Goal: Book appointment/travel/reservation

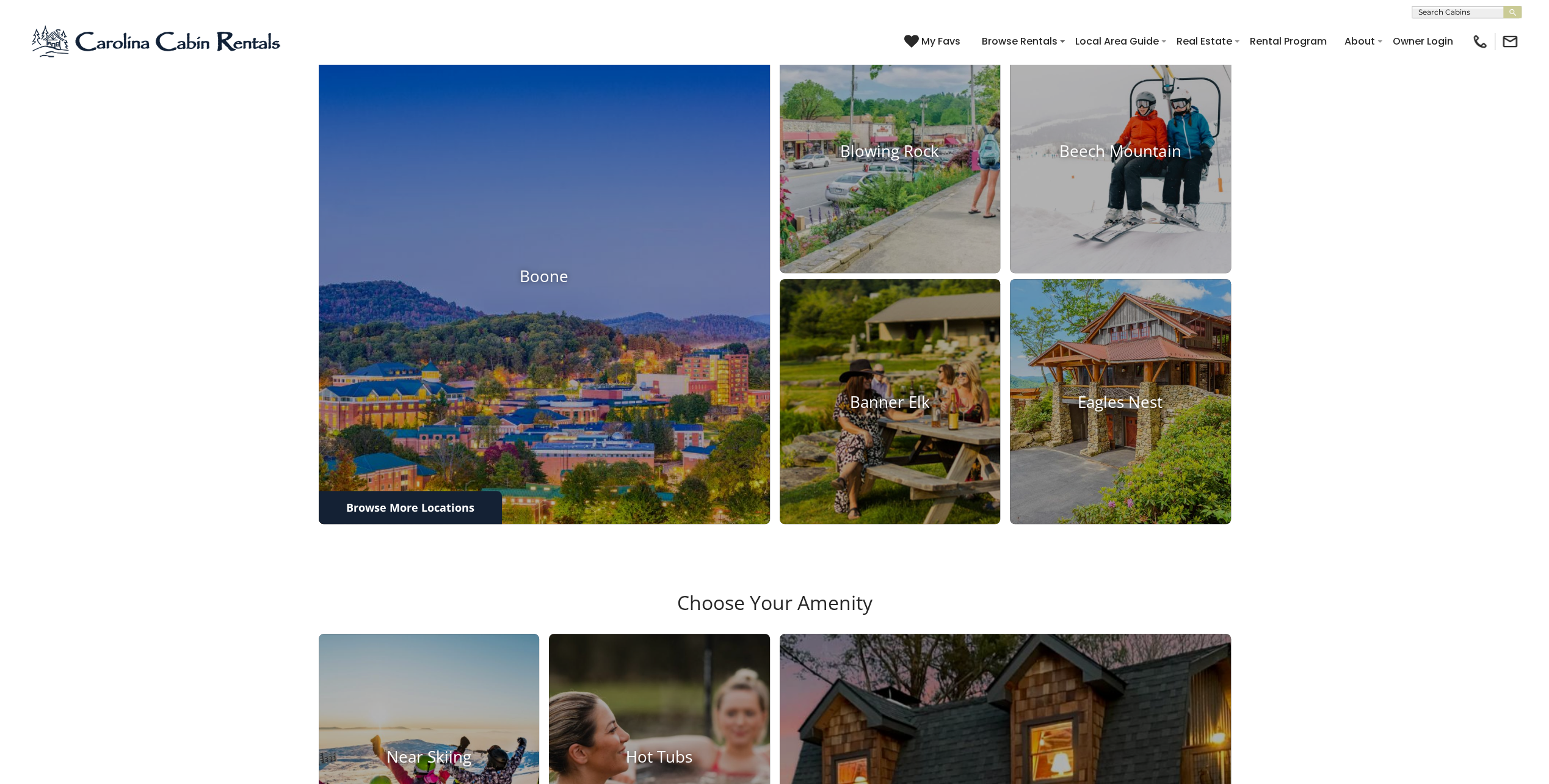
scroll to position [794, 0]
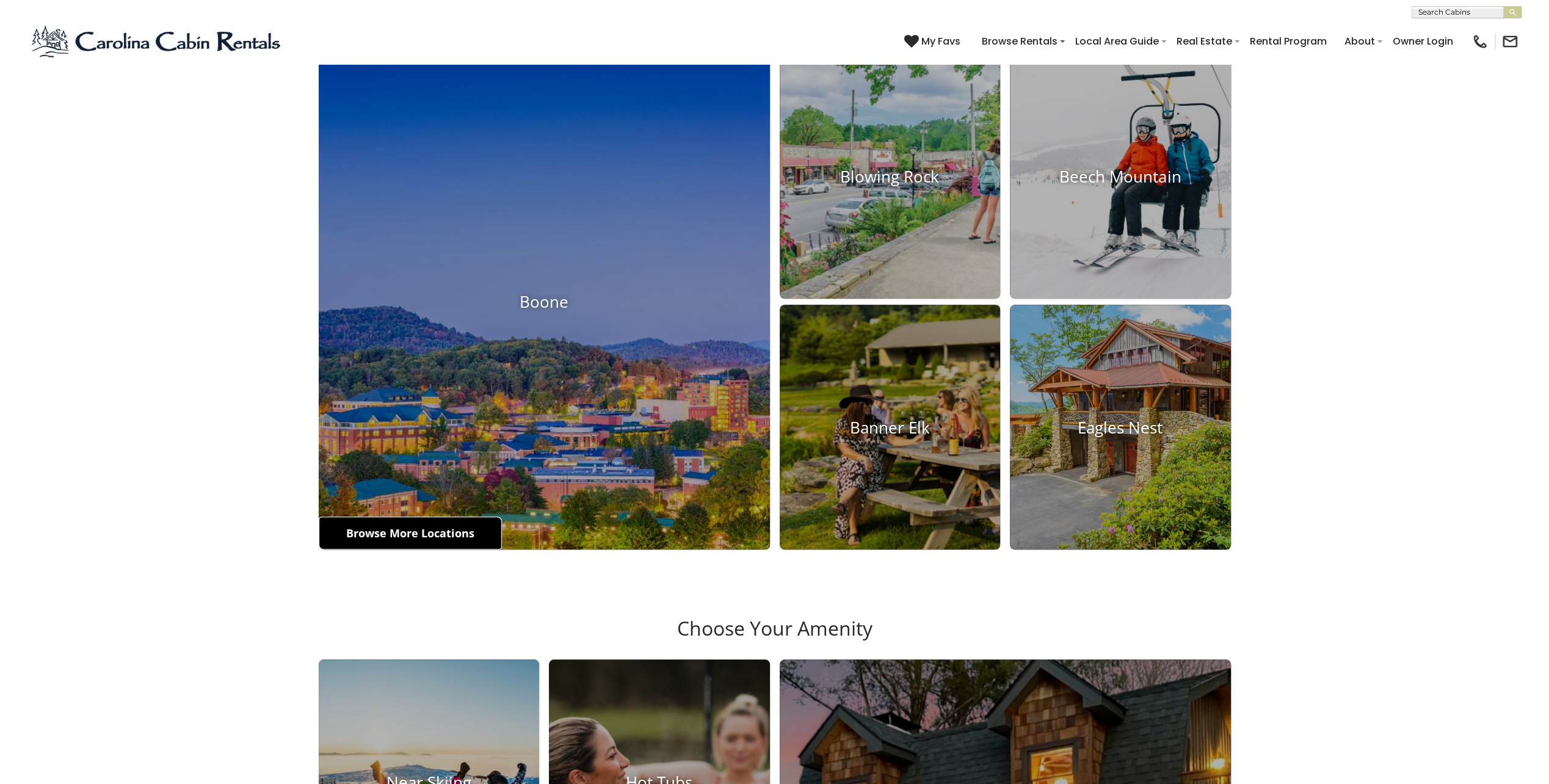
click at [395, 549] on link "Browse More Locations" at bounding box center [410, 533] width 183 height 33
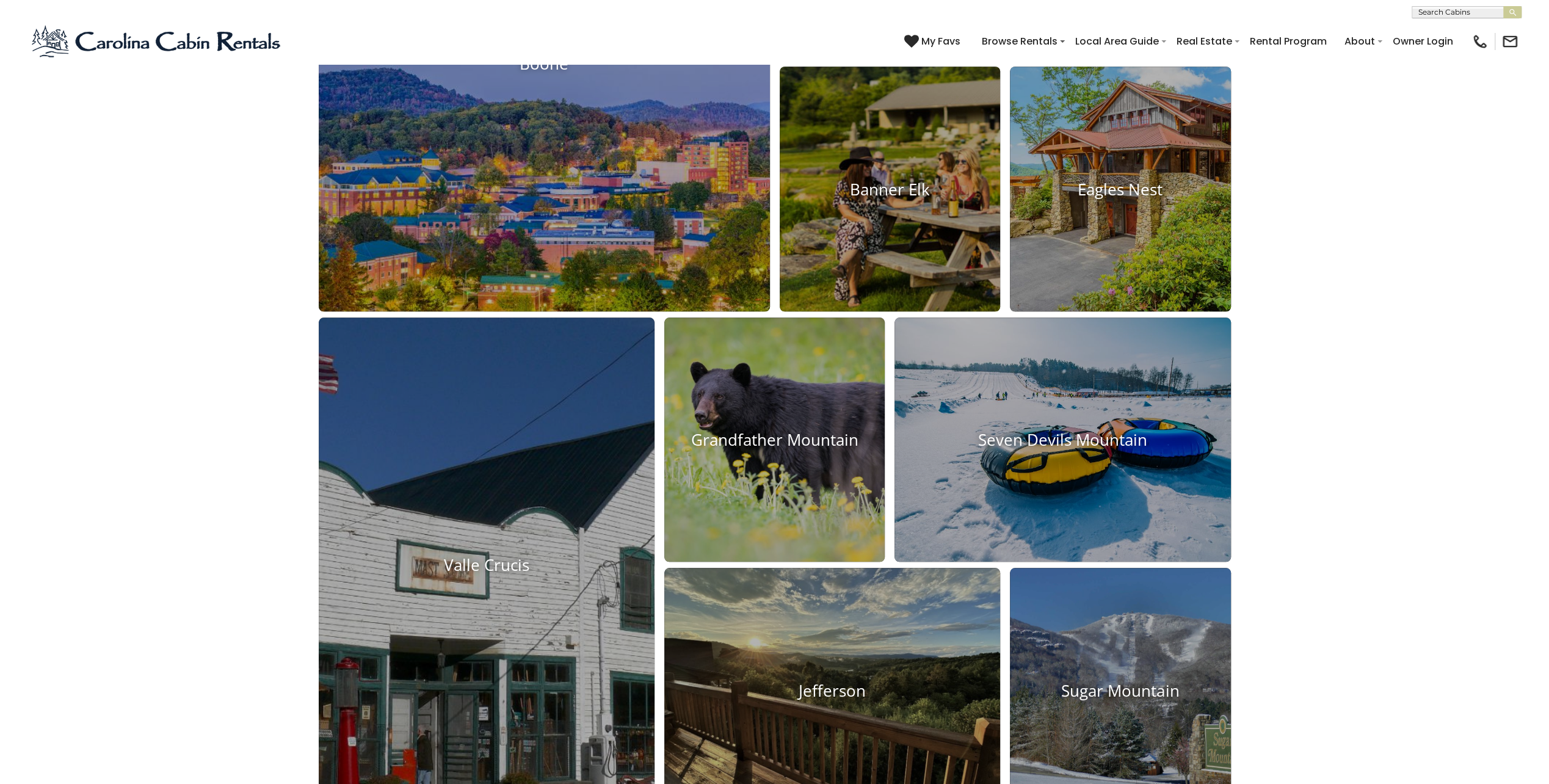
scroll to position [916, 0]
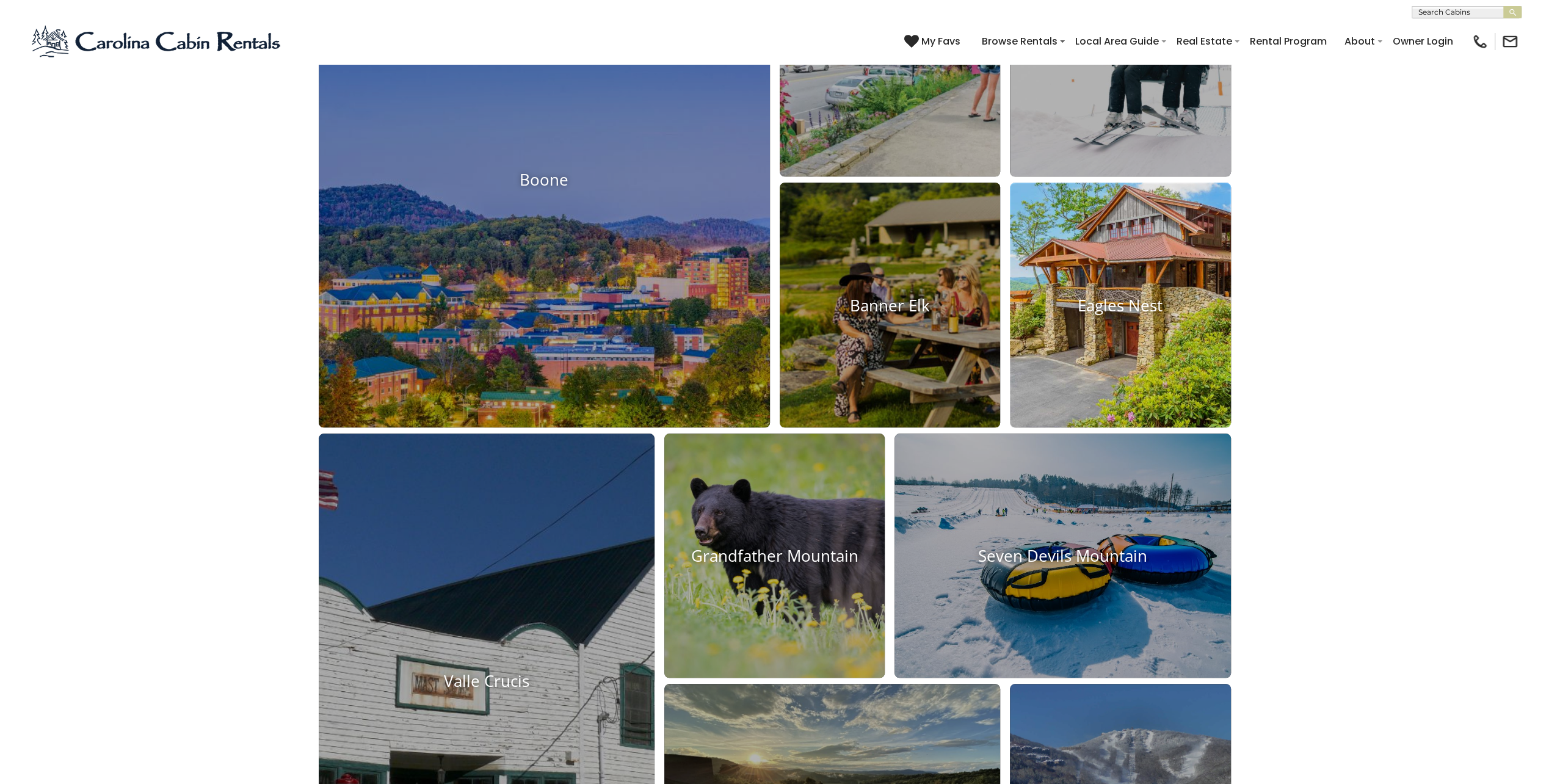
click at [1128, 418] on img at bounding box center [1120, 304] width 243 height 269
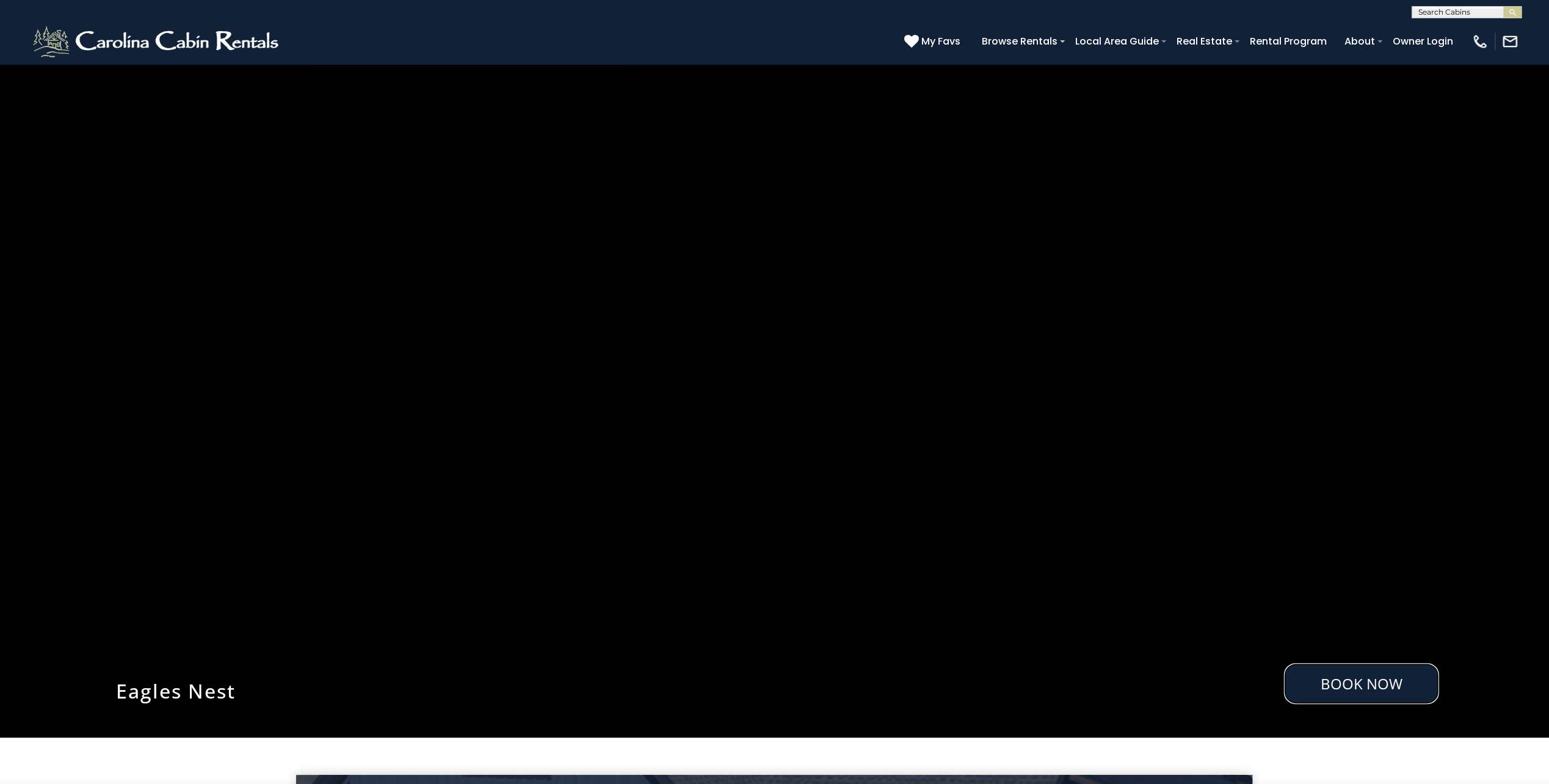
click at [1360, 683] on link "Book Now" at bounding box center [1360, 683] width 155 height 41
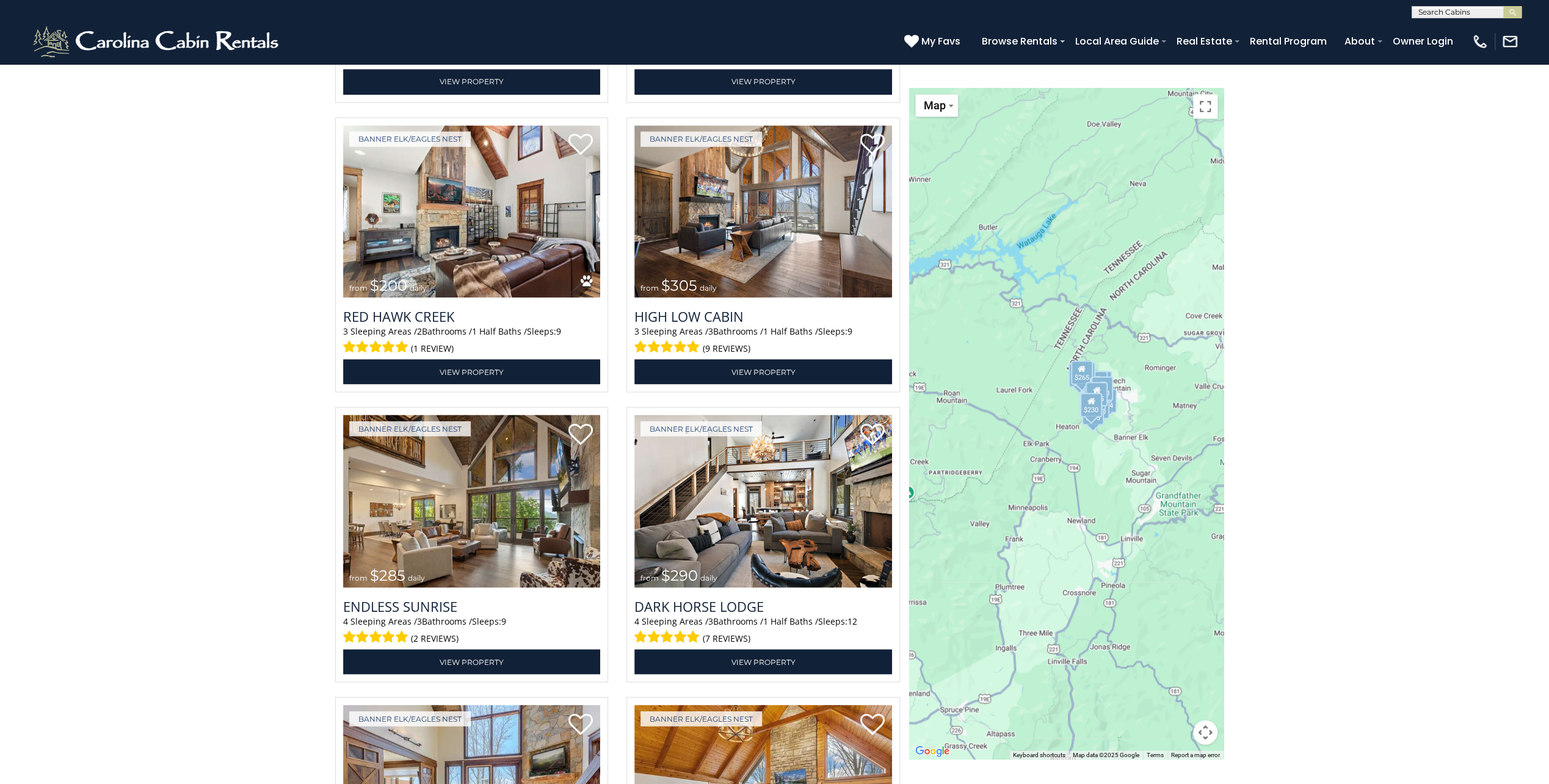
scroll to position [2080, 0]
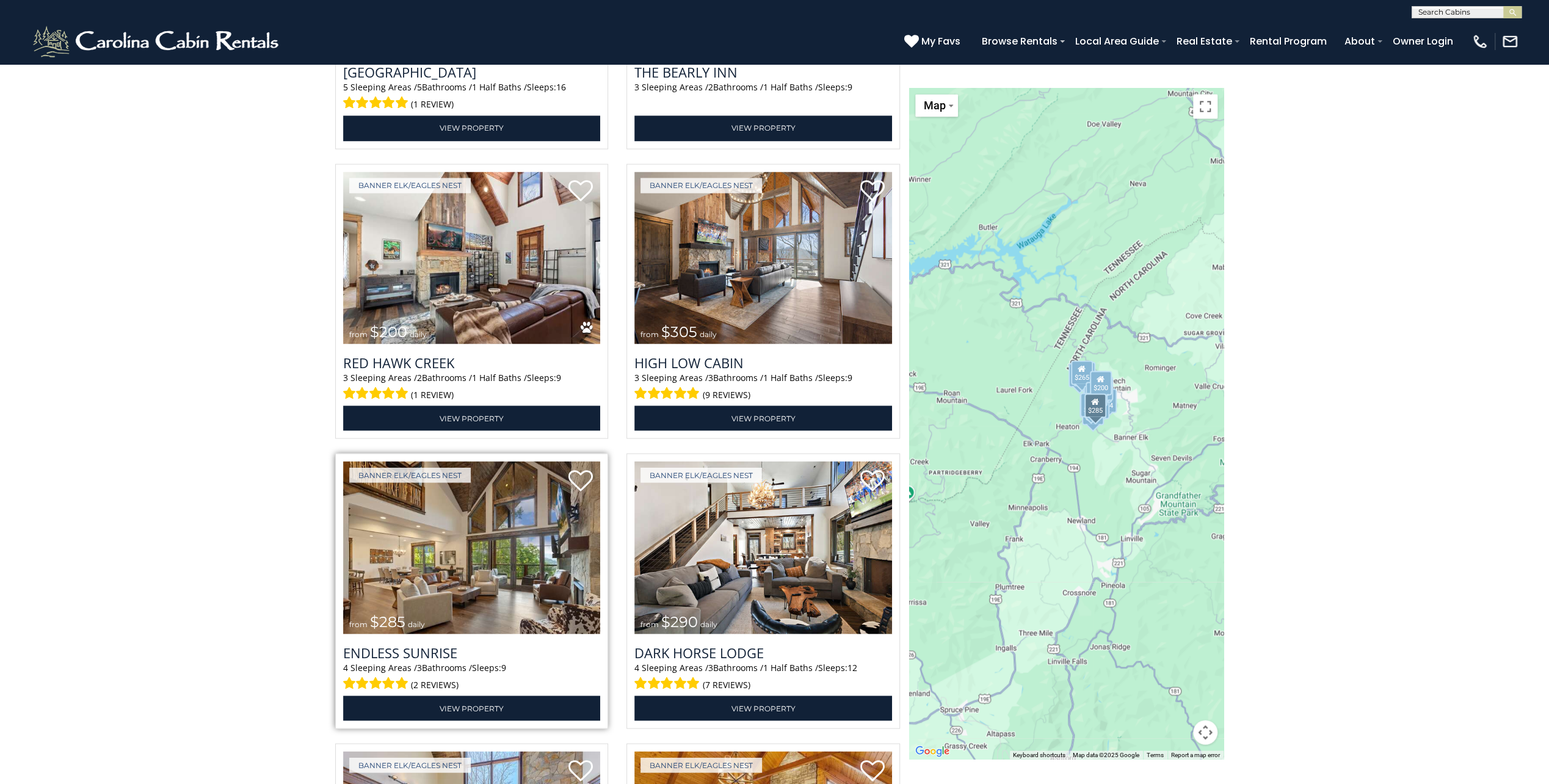
click at [476, 543] on img at bounding box center [472, 546] width 258 height 173
